Goal: Task Accomplishment & Management: Manage account settings

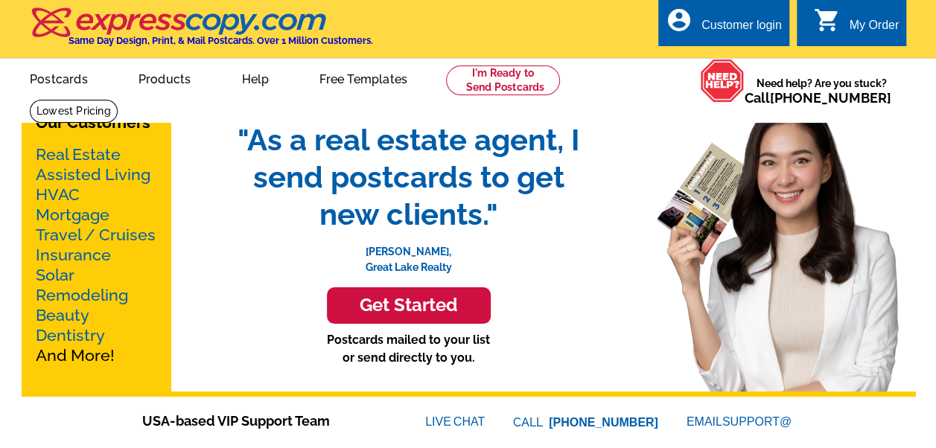
click at [739, 25] on div "Customer login" at bounding box center [742, 29] width 80 height 21
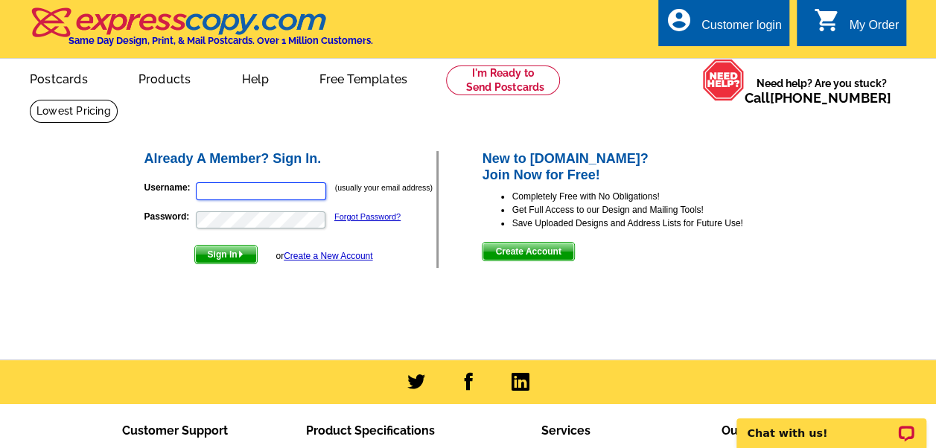
type input "epugliese@pyramidbrokerage.com"
click at [234, 255] on span "Sign In" at bounding box center [226, 255] width 62 height 18
